Goal: Task Accomplishment & Management: Manage account settings

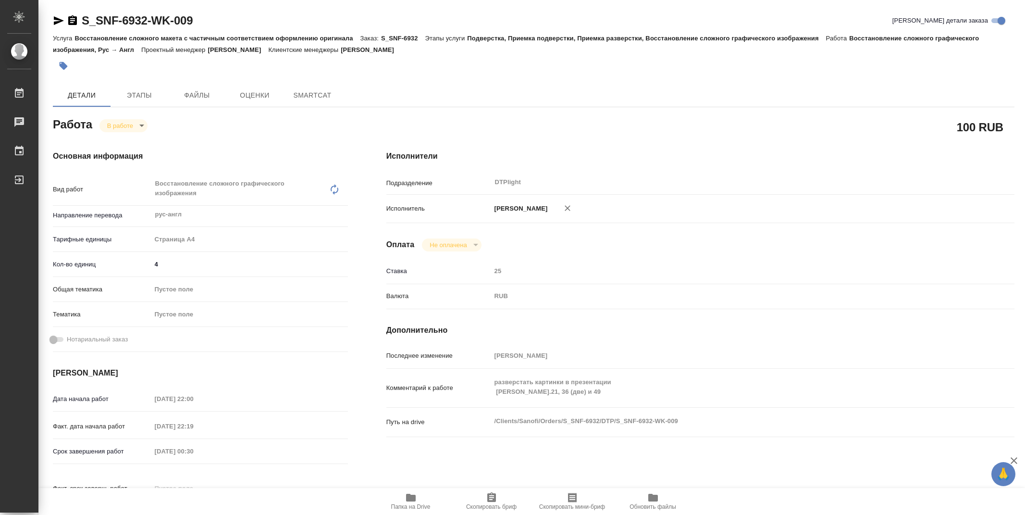
type textarea "x"
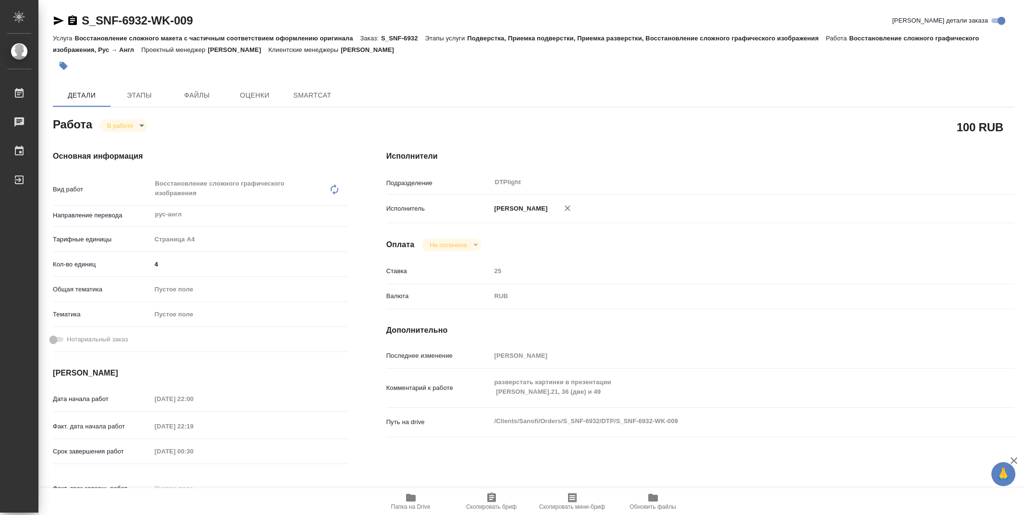
type textarea "x"
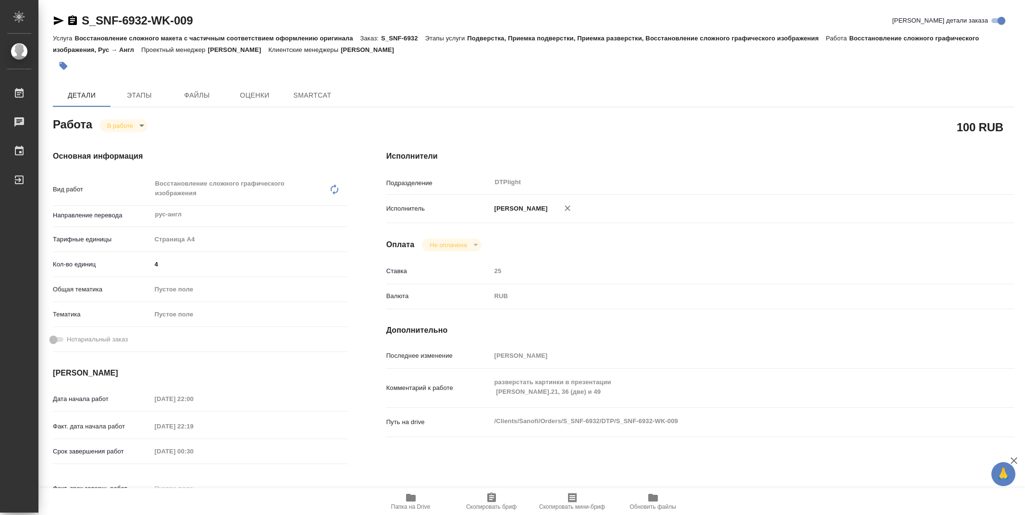
type textarea "x"
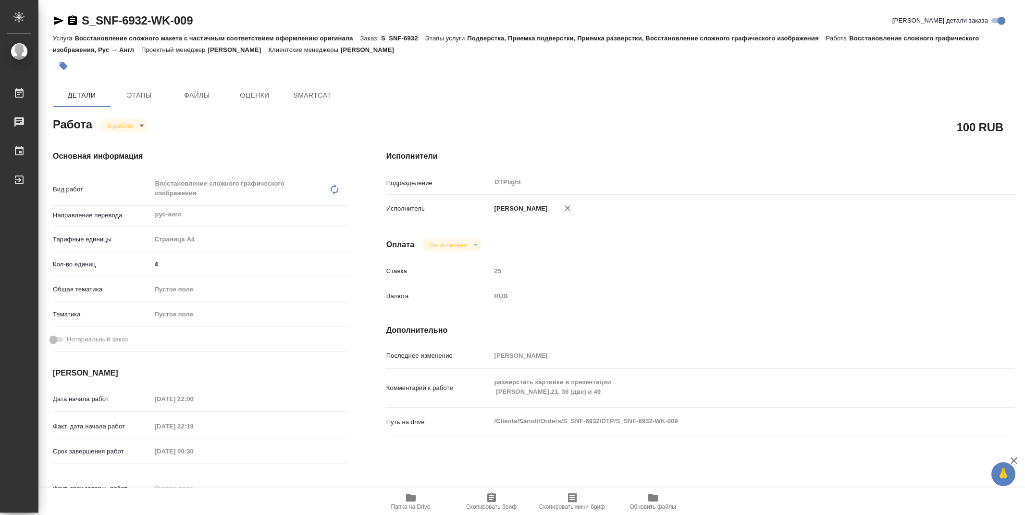
type textarea "x"
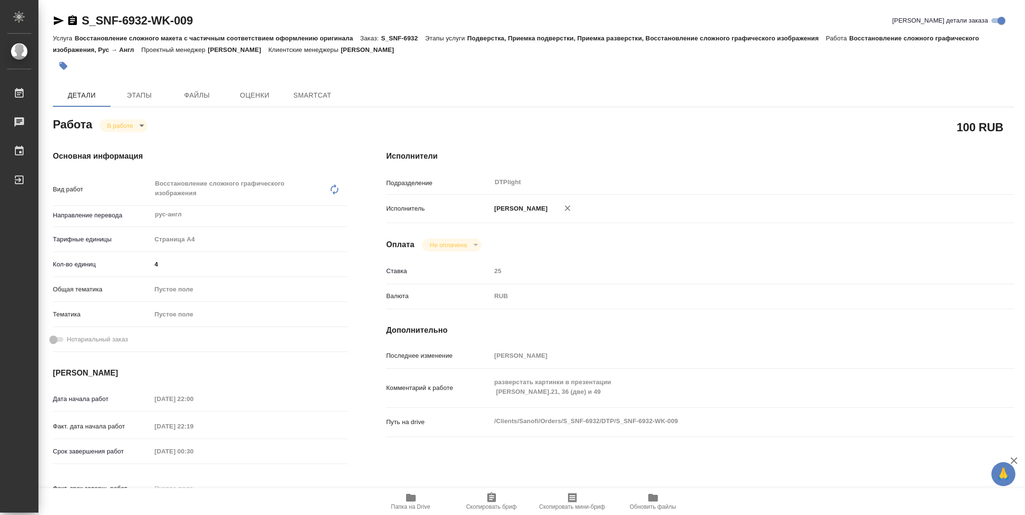
type textarea "x"
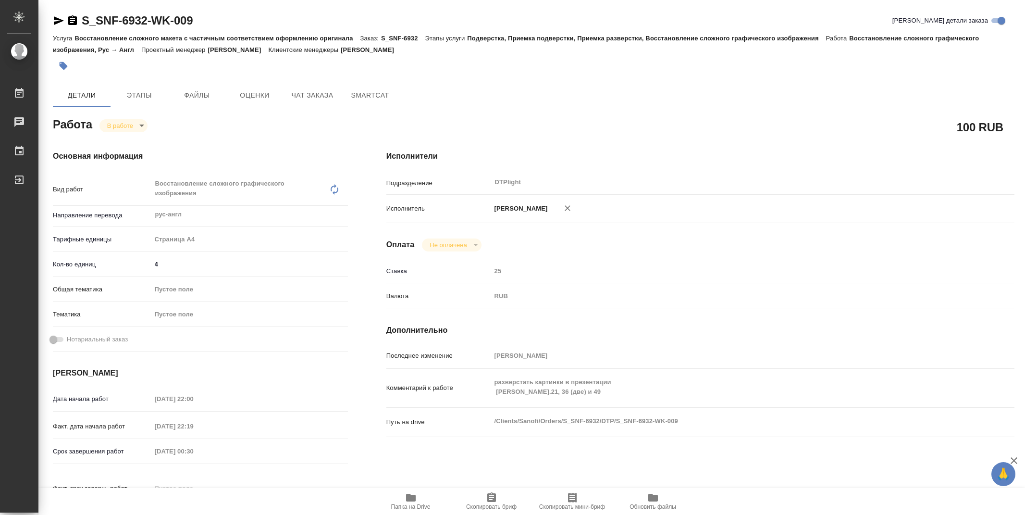
type textarea "x"
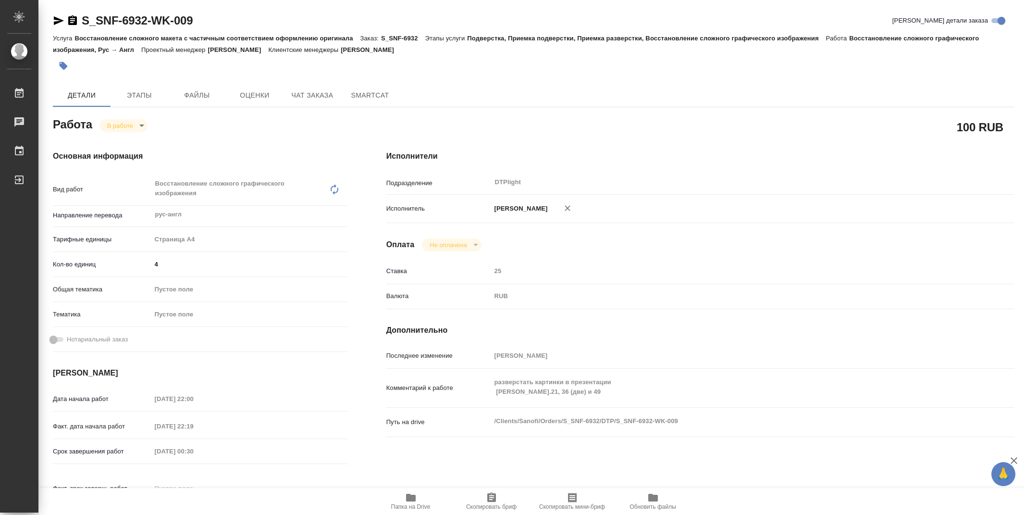
type textarea "x"
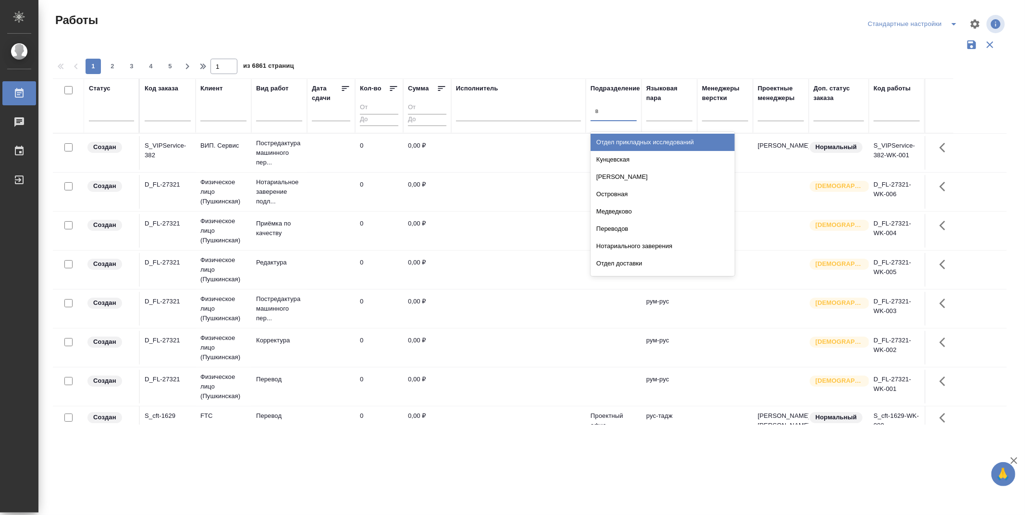
type input "ве"
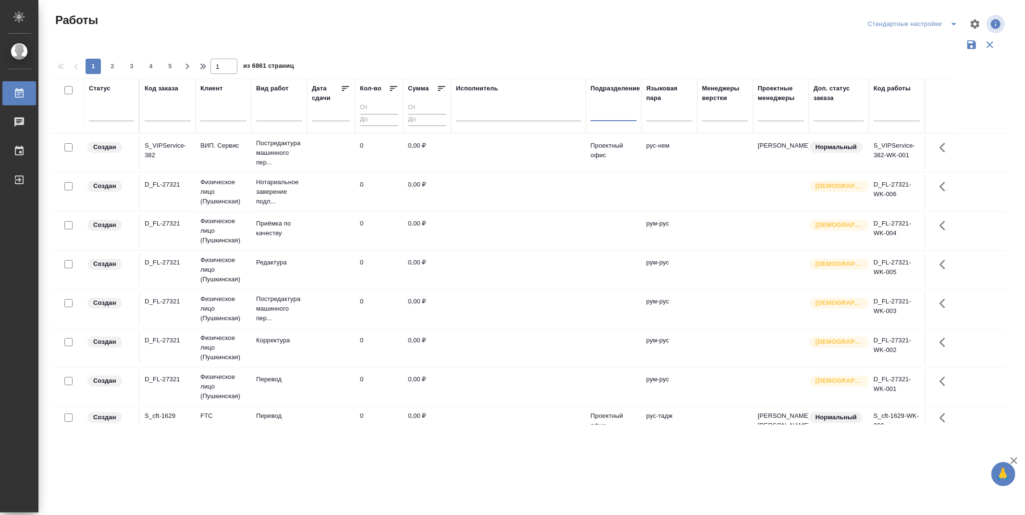
drag, startPoint x: 616, startPoint y: 116, endPoint x: 590, endPoint y: 113, distance: 26.6
click at [590, 113] on th "Подразделение 0 results available. Select is focused ,type to refine list, pres…" at bounding box center [614, 105] width 56 height 55
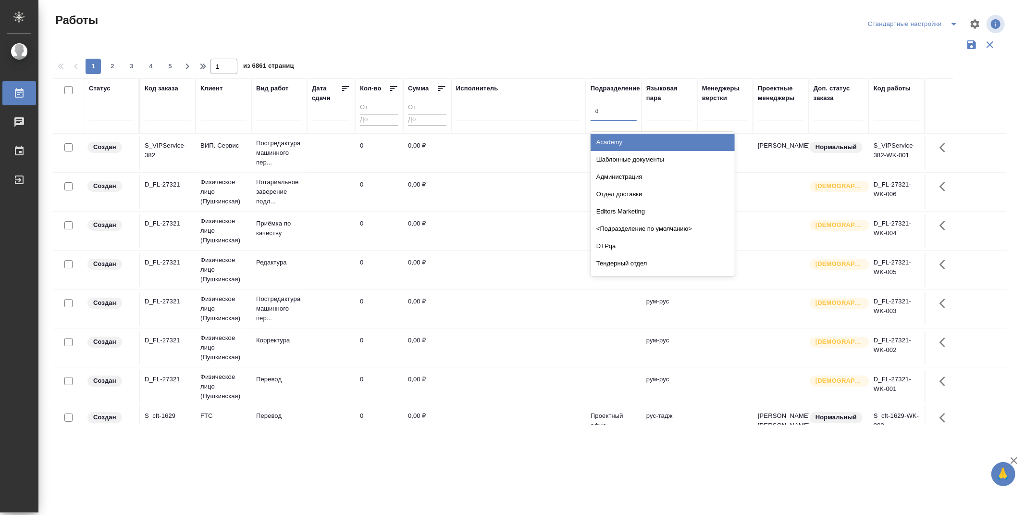
type input "dt"
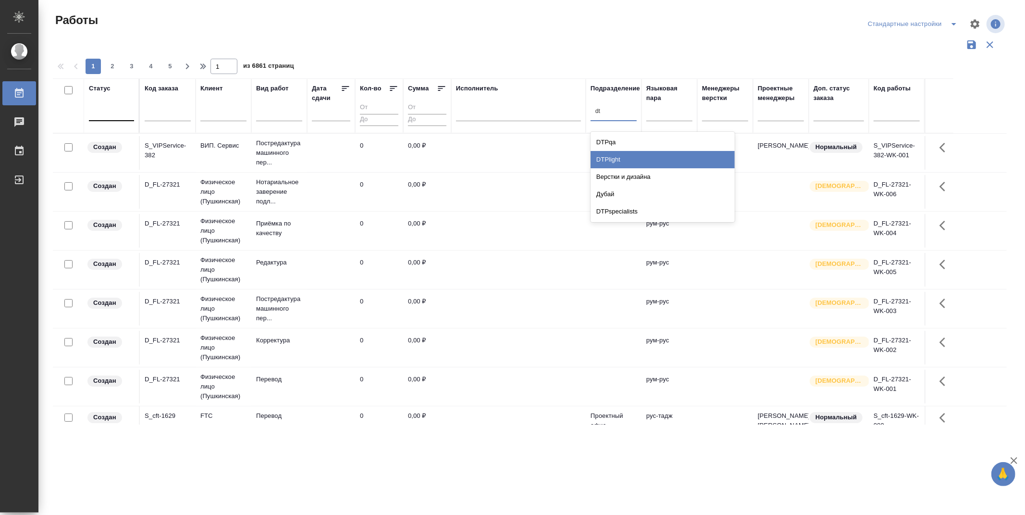
click at [632, 159] on div "DTPlight" at bounding box center [663, 159] width 144 height 17
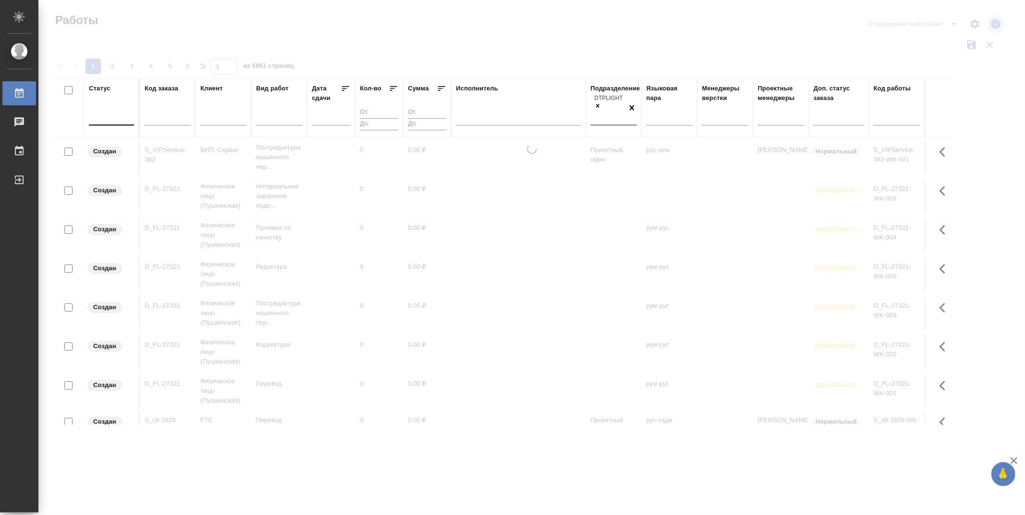
click at [111, 116] on div at bounding box center [111, 116] width 45 height 14
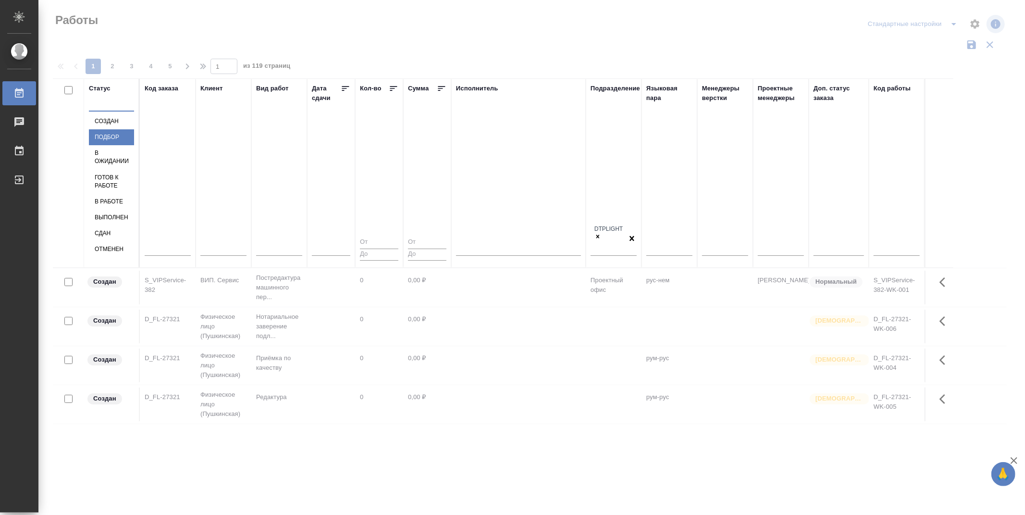
click at [134, 145] on div "Подбор" at bounding box center [111, 137] width 45 height 16
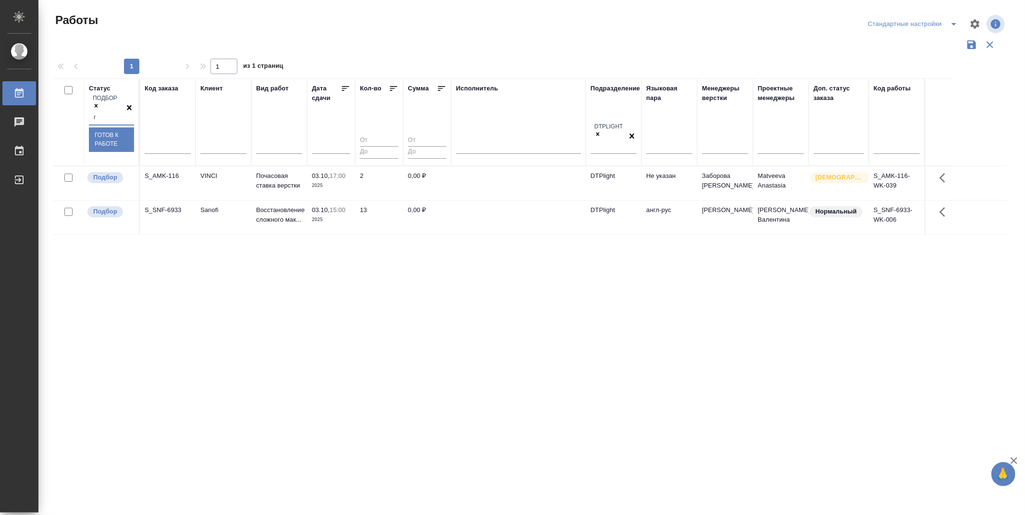
type input "го"
click at [134, 141] on div "Готов к работе" at bounding box center [111, 139] width 45 height 24
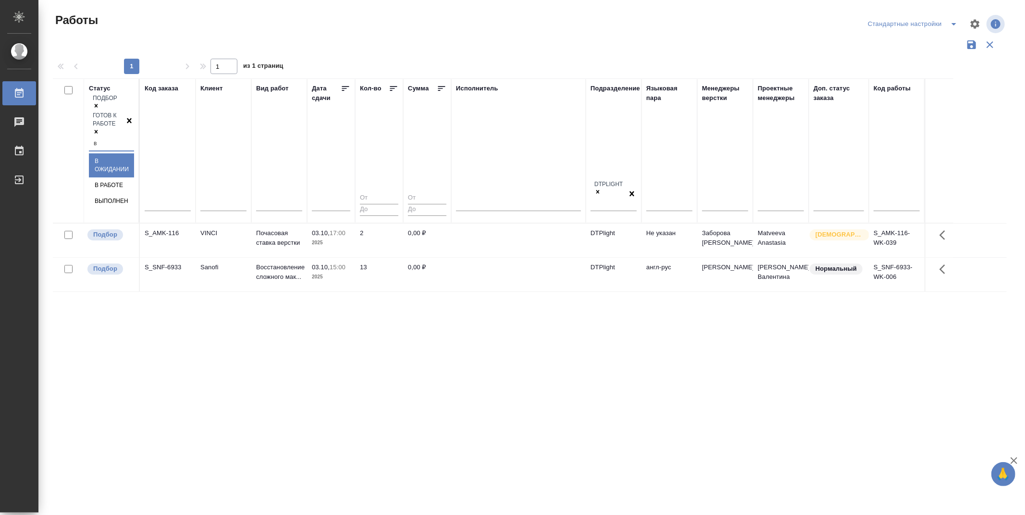
type input "в р"
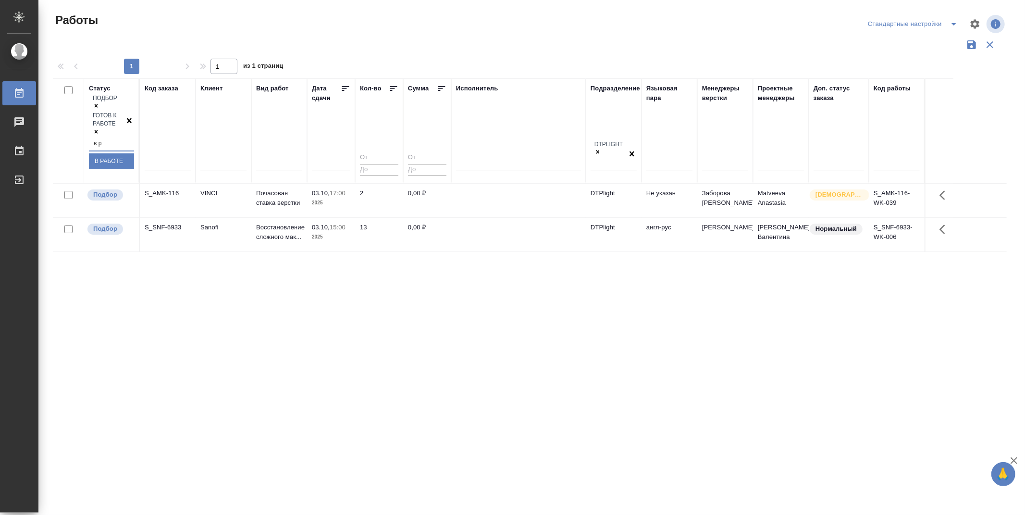
click at [134, 153] on div "В работе" at bounding box center [111, 161] width 45 height 16
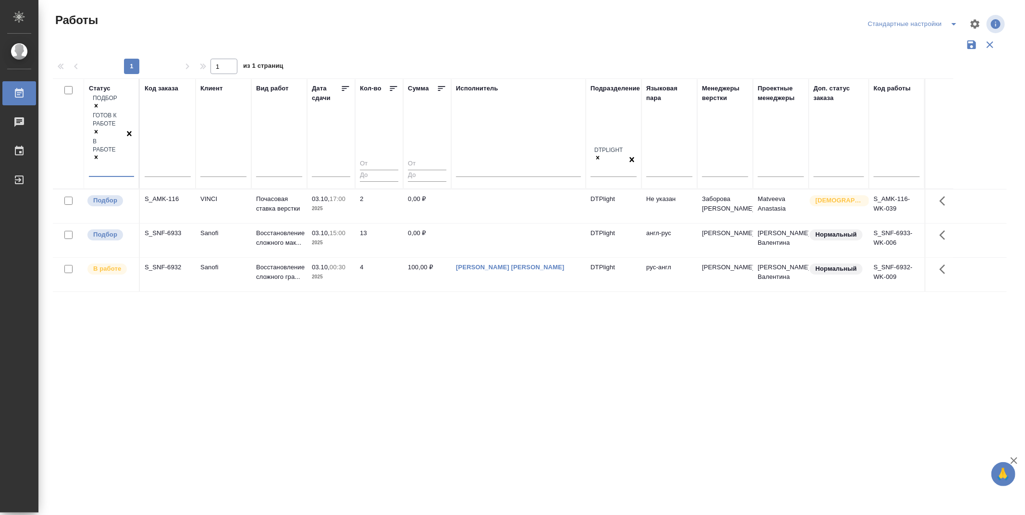
click at [345, 88] on icon at bounding box center [345, 88] width 7 height 5
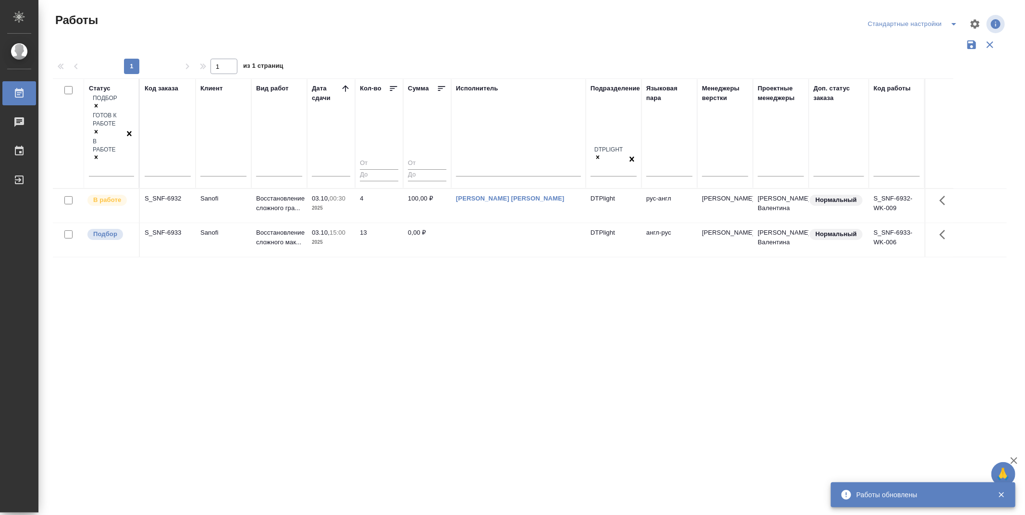
click at [450, 340] on div "Статус Подбор Готов к работе В работе Код заказа Клиент Вид работ [PERSON_NAME]…" at bounding box center [530, 251] width 954 height 346
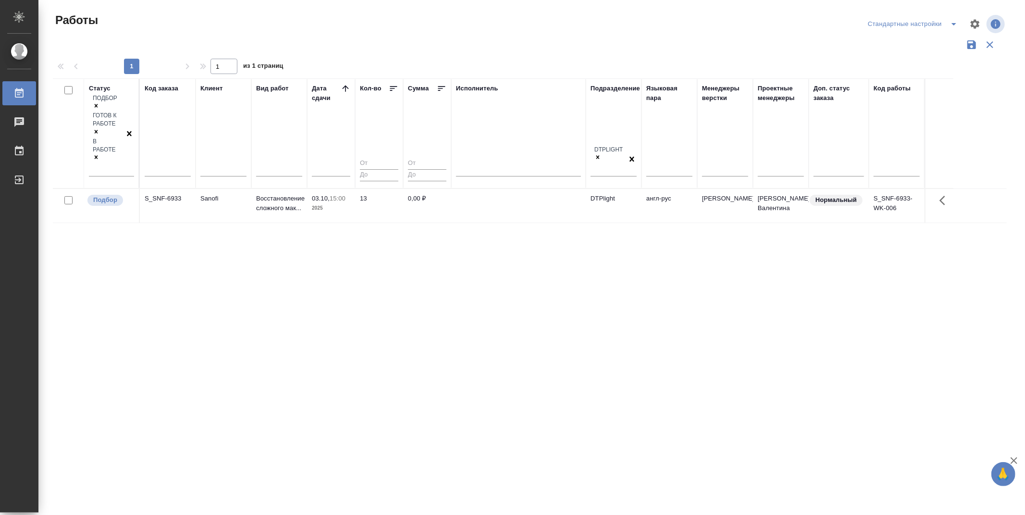
click at [593, 299] on div "Статус Подбор Готов к работе В работе Код заказа Клиент Вид работ [PERSON_NAME]…" at bounding box center [530, 251] width 954 height 346
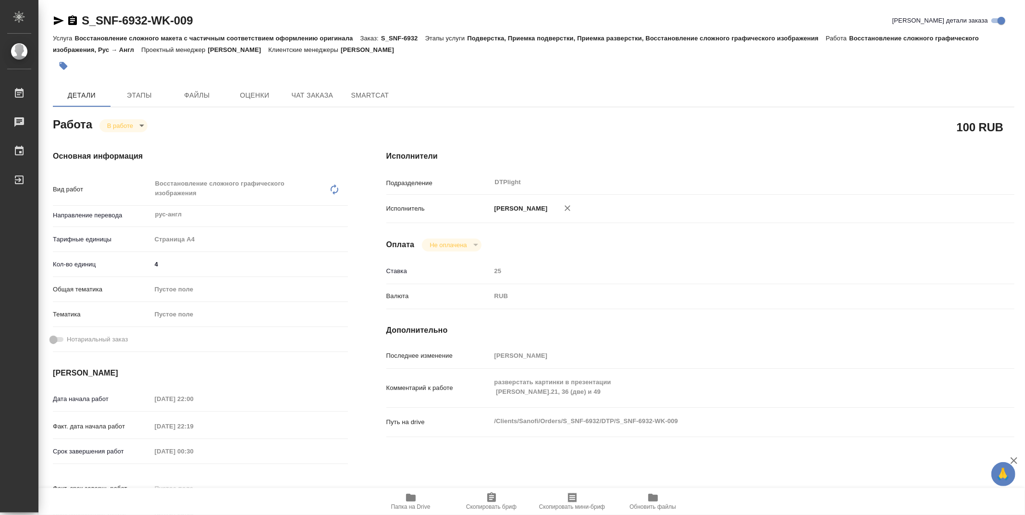
click at [414, 500] on icon "button" at bounding box center [411, 497] width 10 height 8
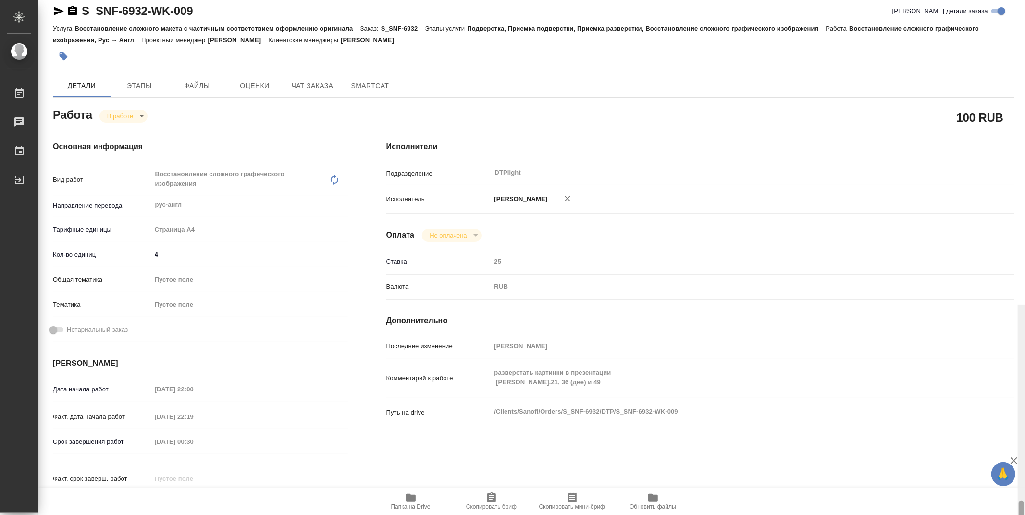
drag, startPoint x: 1021, startPoint y: 246, endPoint x: 1008, endPoint y: 66, distance: 180.6
click at [1015, 75] on div "S_SNF-6932-WK-009 Кратко детали заказа Услуга Восстановление сложного макета с …" at bounding box center [531, 257] width 986 height 515
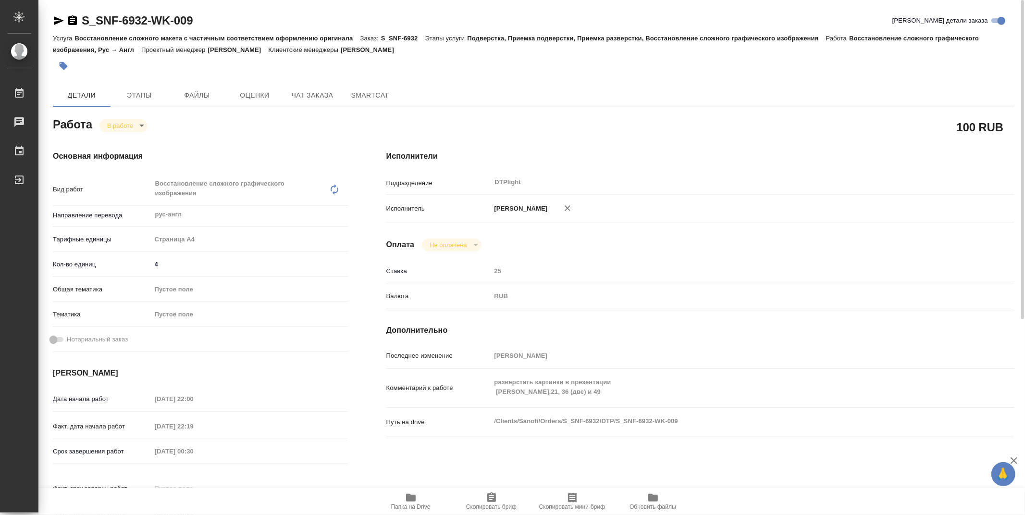
click at [113, 123] on body "🙏 .cls-1 fill:#fff; AWATERA Zubakova Viktoriya Работы 0 Чаты График Выйти S_SNF…" at bounding box center [512, 257] width 1025 height 515
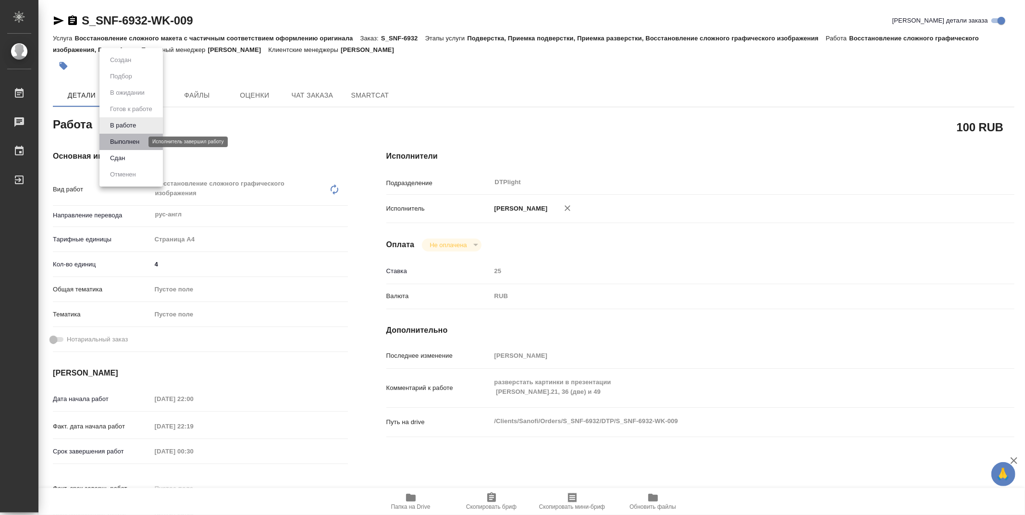
click at [122, 142] on button "Выполнен" at bounding box center [124, 141] width 35 height 11
type textarea "x"
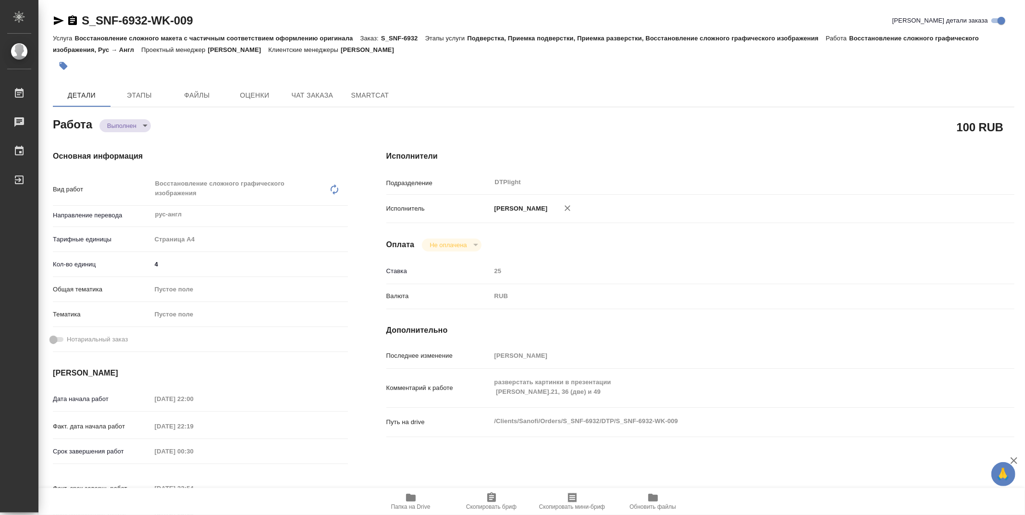
type textarea "x"
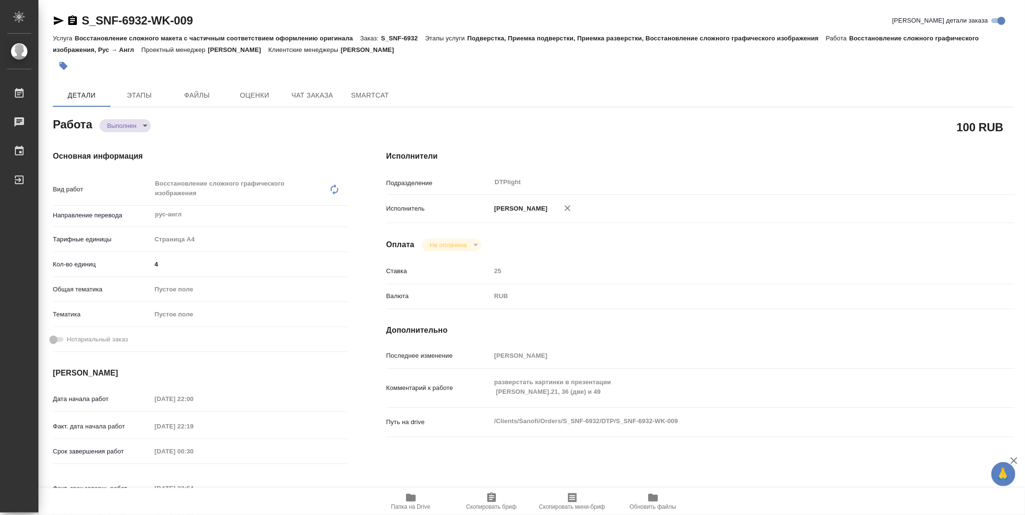
type textarea "x"
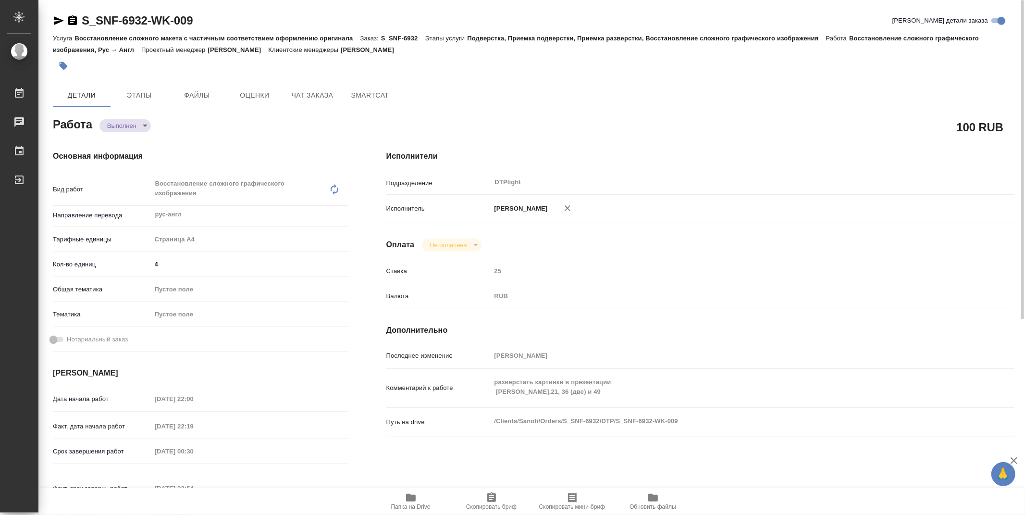
type textarea "x"
